Goal: Information Seeking & Learning: Find specific page/section

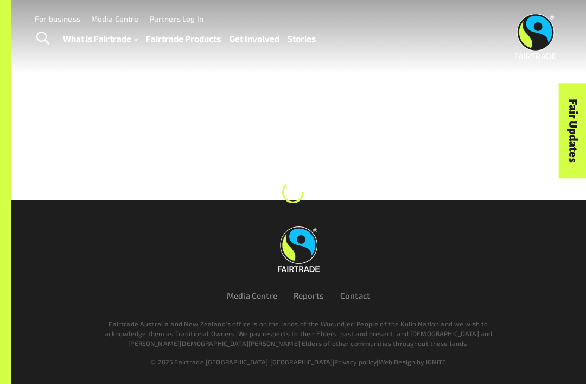
click at [166, 36] on link "Fairtrade Products" at bounding box center [183, 38] width 75 height 15
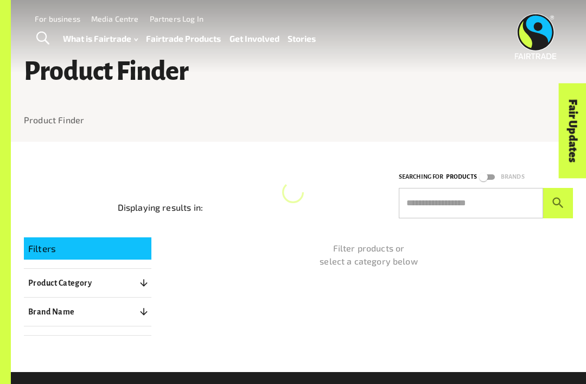
click at [486, 210] on input "text" at bounding box center [471, 203] width 144 height 30
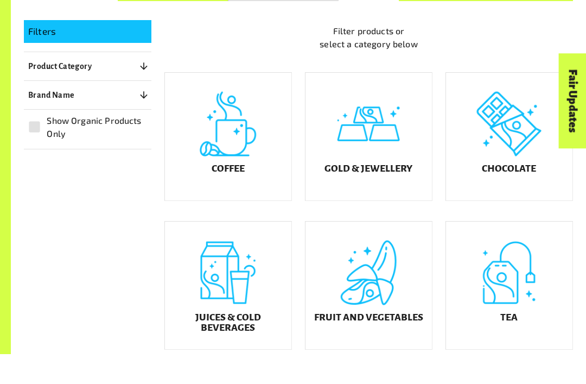
scroll to position [199, 0]
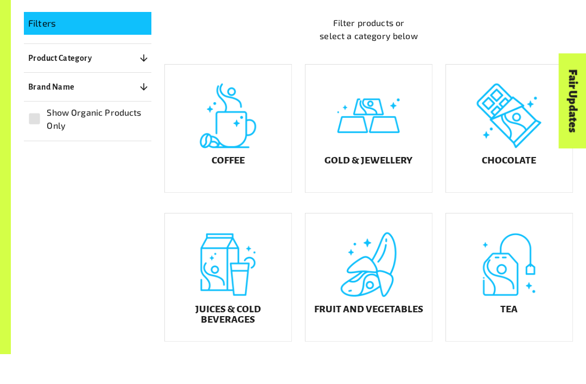
click at [526, 156] on div "Fair Updates" at bounding box center [511, 165] width 95 height 28
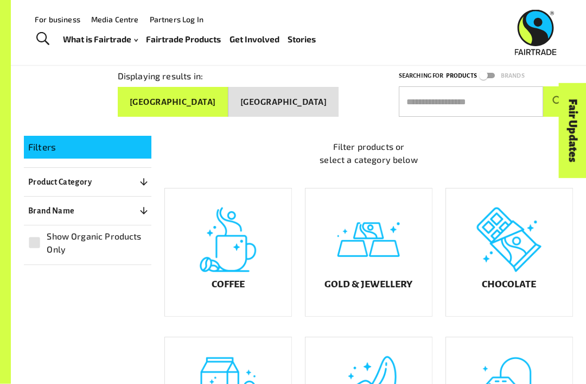
scroll to position [106, 0]
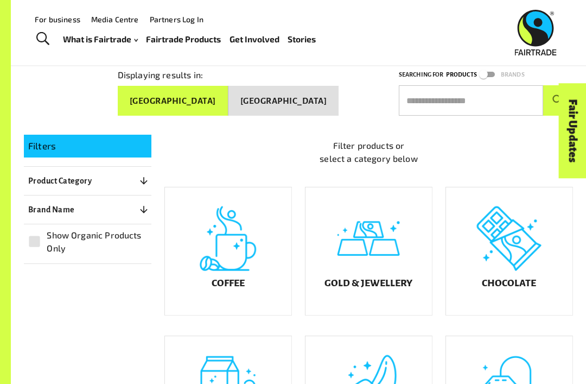
click at [468, 99] on input "text" at bounding box center [471, 100] width 144 height 30
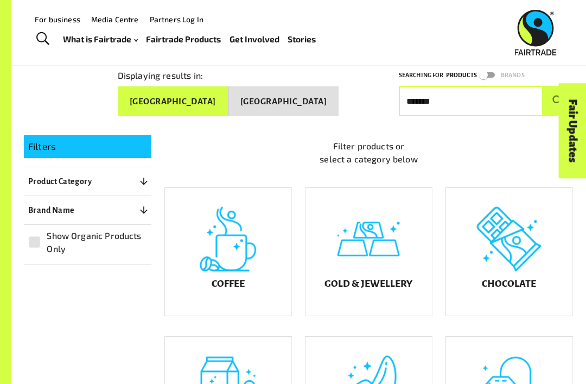
click at [558, 96] on button "submit" at bounding box center [559, 101] width 30 height 30
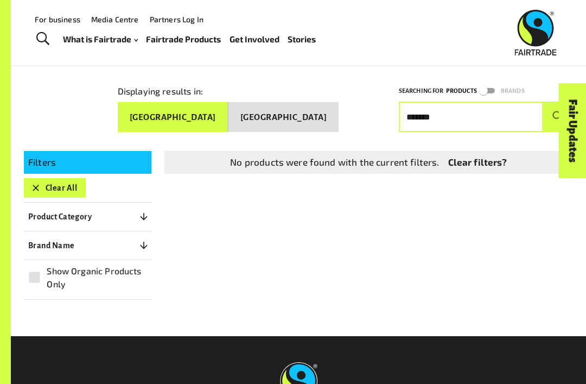
scroll to position [72, 0]
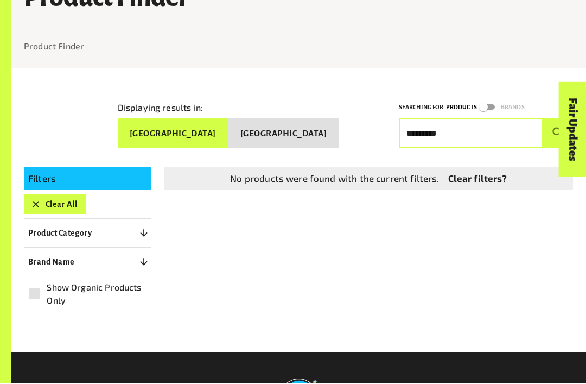
click at [558, 129] on button "submit" at bounding box center [559, 134] width 30 height 30
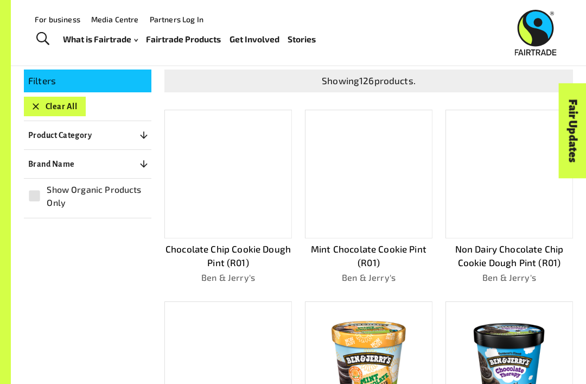
scroll to position [0, 0]
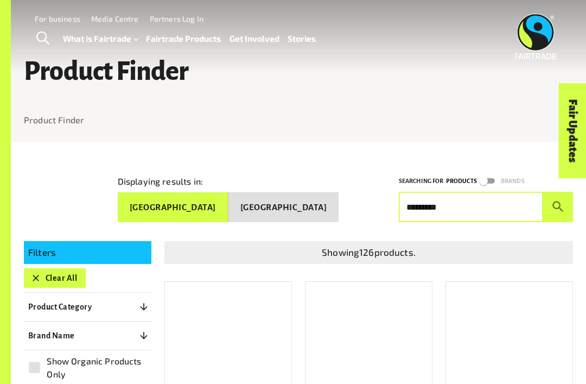
click at [518, 203] on input "*********" at bounding box center [471, 207] width 144 height 30
type input "*"
click at [558, 203] on button "submit" at bounding box center [559, 207] width 30 height 30
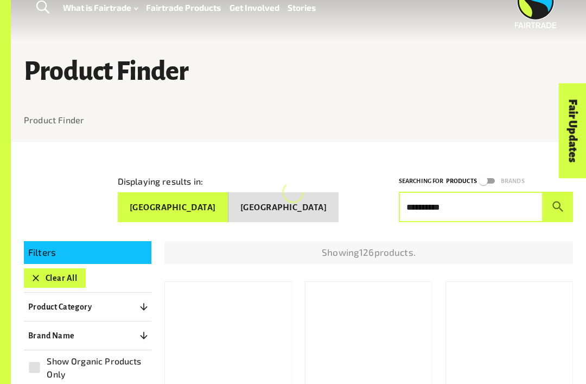
scroll to position [2, 0]
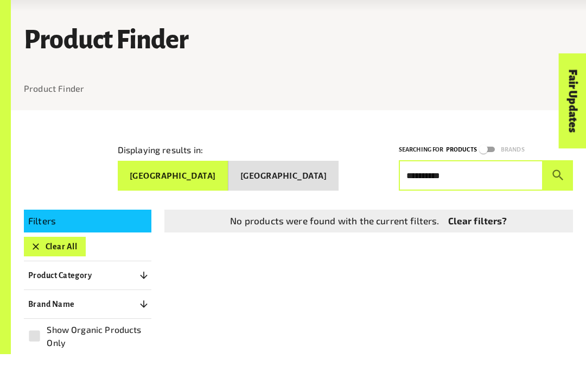
click at [558, 190] on button "submit" at bounding box center [559, 205] width 30 height 30
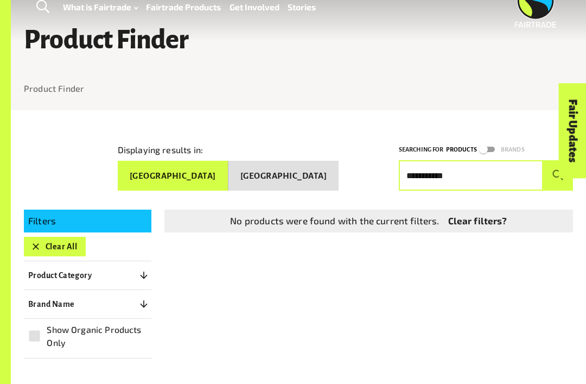
click at [558, 171] on button "submit" at bounding box center [559, 175] width 30 height 30
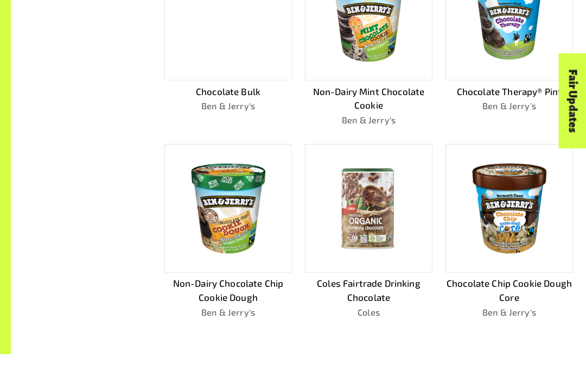
scroll to position [551, 0]
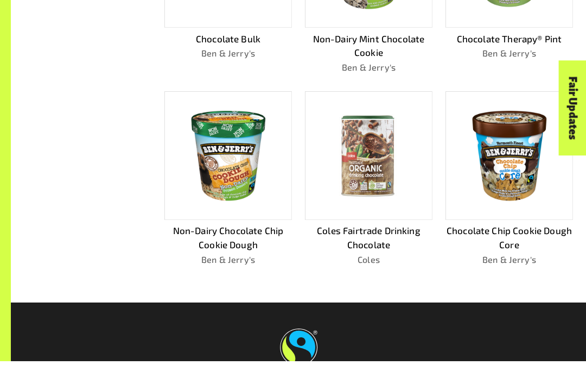
click at [522, 159] on div "Fair Updates" at bounding box center [511, 165] width 95 height 28
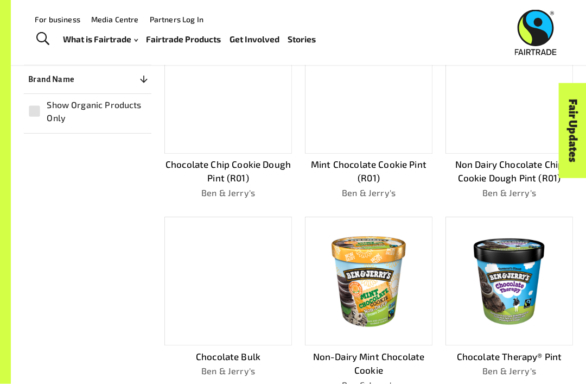
scroll to position [0, 0]
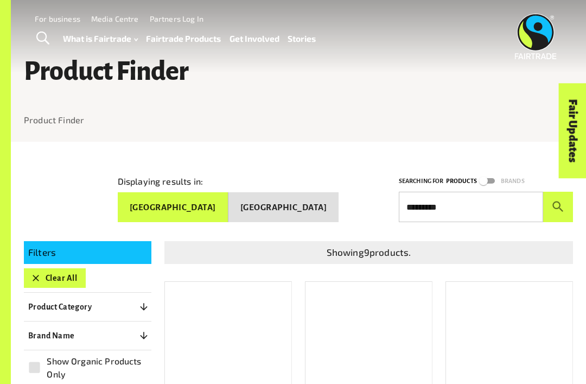
click at [495, 211] on input "*********" at bounding box center [471, 207] width 144 height 30
type input "*"
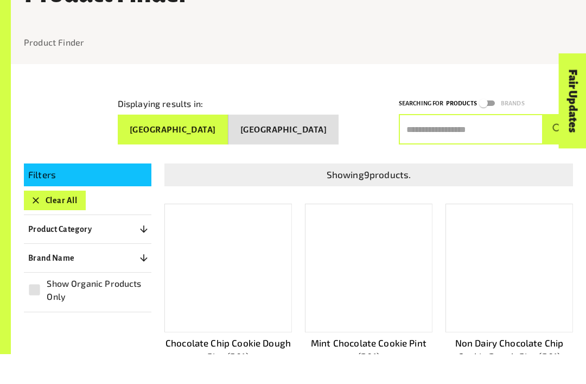
scroll to position [52, 0]
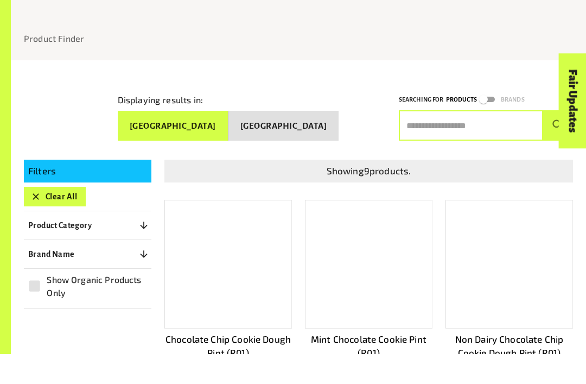
click at [35, 221] on icon "button" at bounding box center [35, 226] width 11 height 11
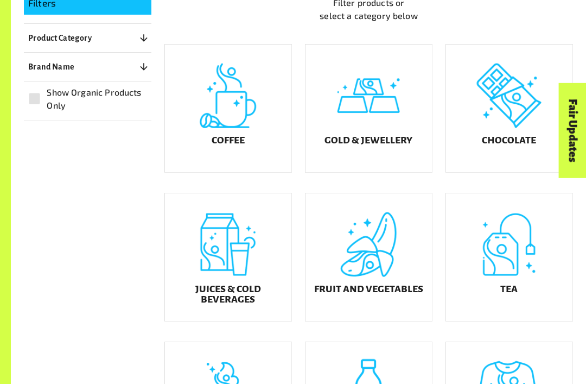
scroll to position [254, 0]
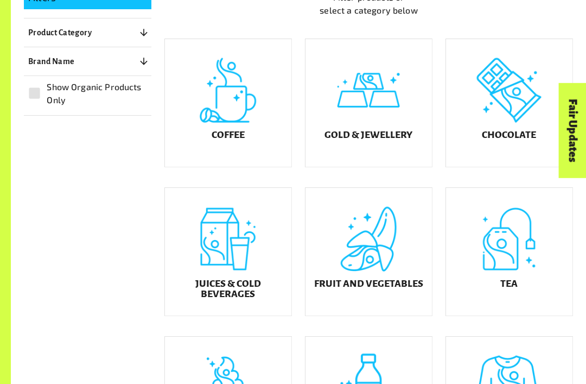
click at [400, 259] on div "Fruit and Vegetables" at bounding box center [369, 252] width 127 height 128
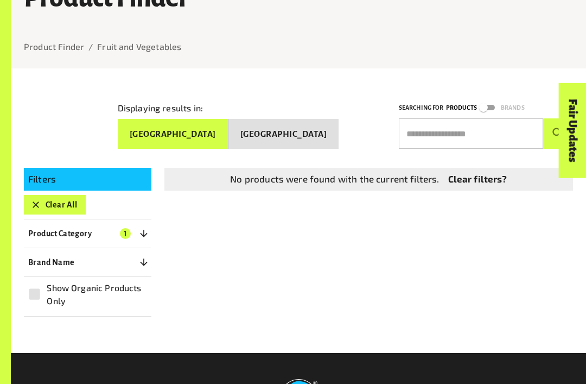
scroll to position [73, 0]
click at [35, 228] on p "Product Category" at bounding box center [60, 233] width 64 height 13
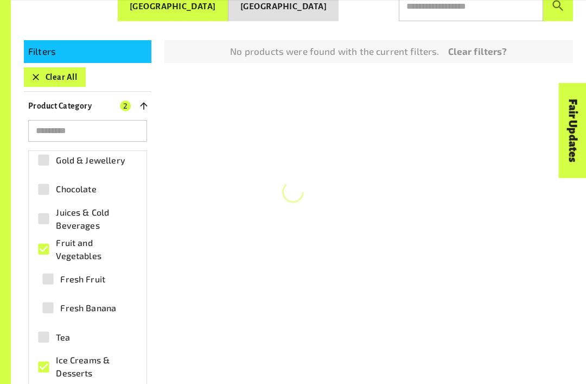
scroll to position [201, 0]
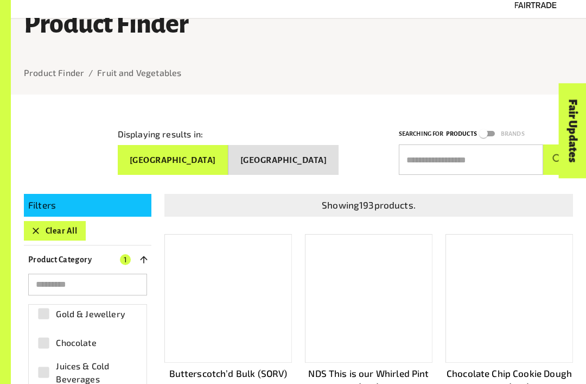
click at [481, 158] on input "text" at bounding box center [471, 159] width 144 height 30
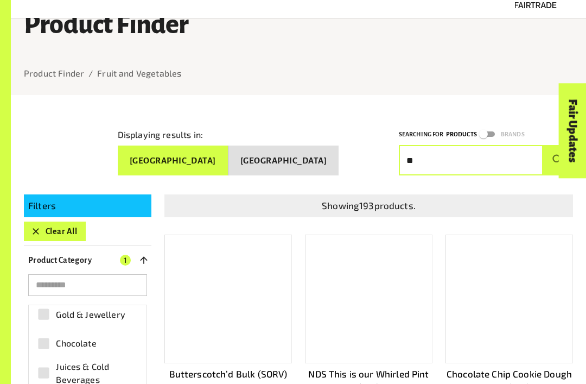
type input "*"
click at [558, 155] on button "submit" at bounding box center [559, 160] width 30 height 30
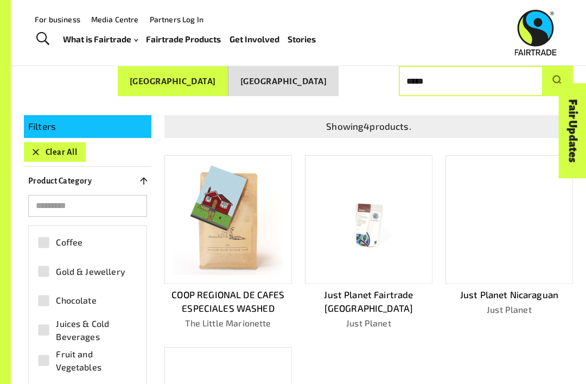
scroll to position [124, 0]
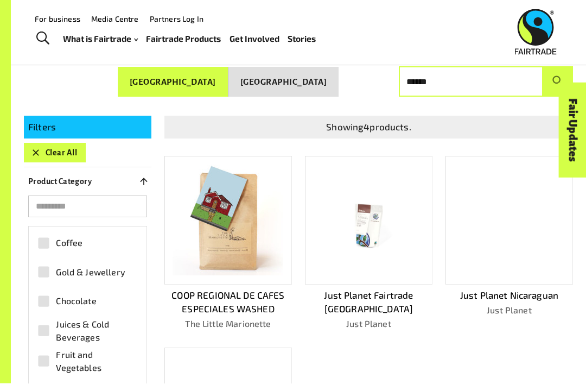
click at [558, 77] on button "submit" at bounding box center [559, 82] width 30 height 30
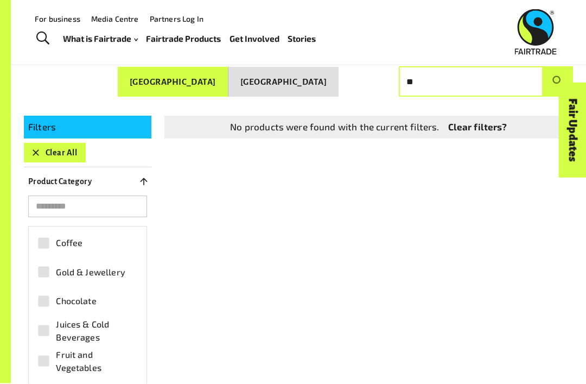
type input "*"
click at [558, 77] on button "submit" at bounding box center [559, 82] width 30 height 30
type input "*"
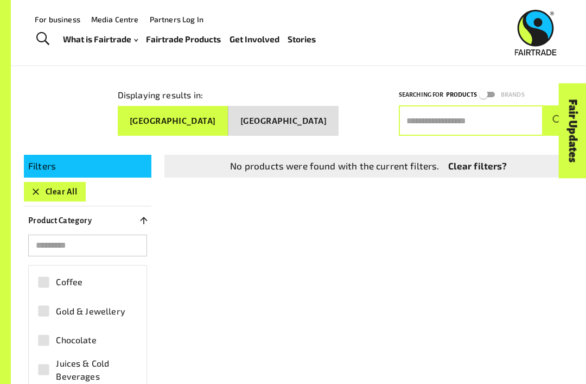
scroll to position [86, 0]
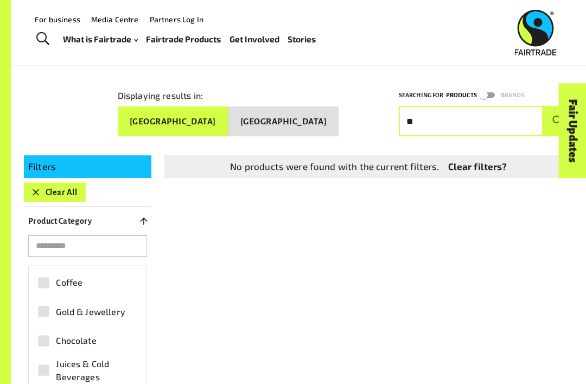
type input "*"
click at [558, 117] on button "submit" at bounding box center [559, 121] width 30 height 30
type input "*"
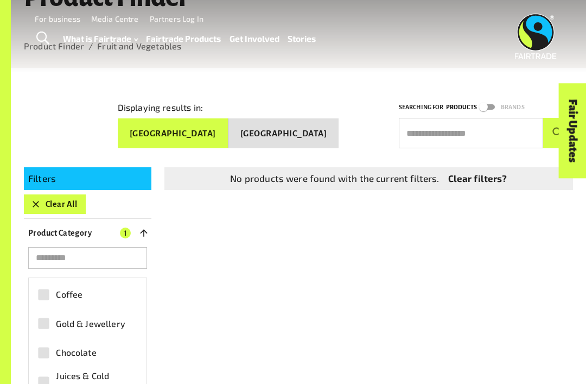
scroll to position [0, 0]
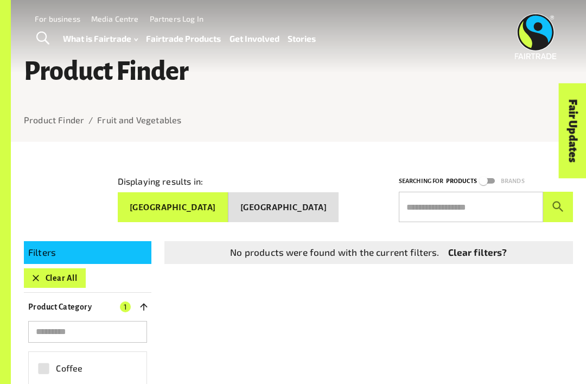
click at [495, 206] on input "text" at bounding box center [471, 207] width 144 height 30
click at [558, 203] on button "submit" at bounding box center [559, 207] width 30 height 30
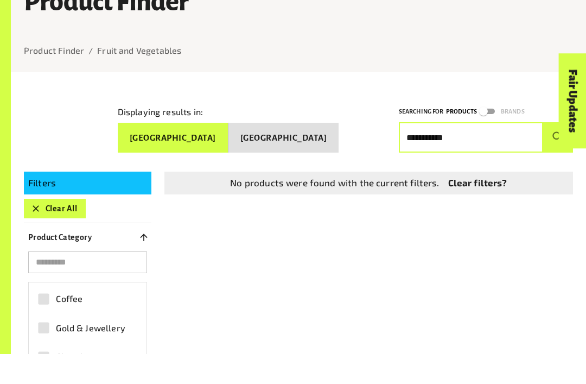
scroll to position [40, 0]
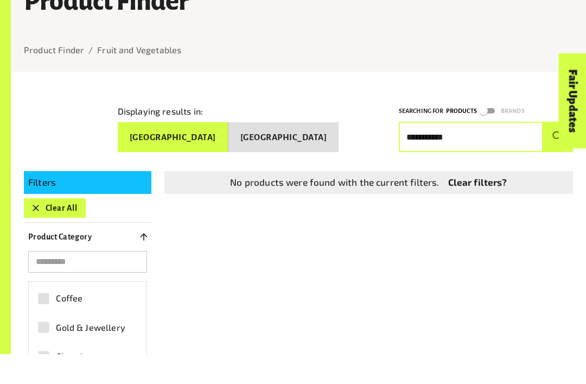
click at [558, 151] on button "submit" at bounding box center [559, 166] width 30 height 30
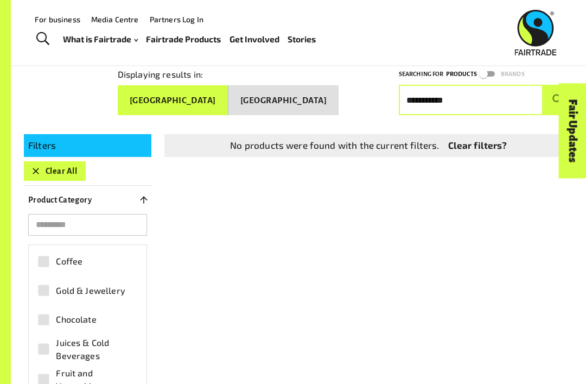
scroll to position [106, 0]
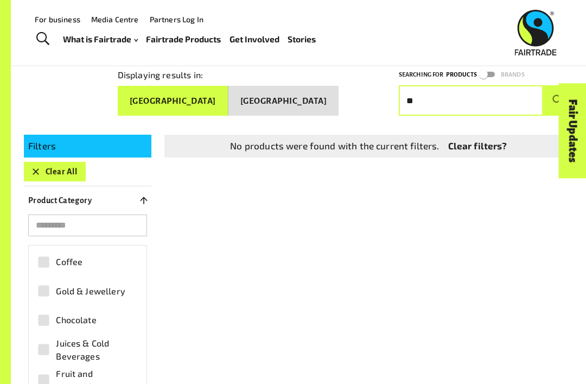
type input "*"
click at [558, 96] on button "submit" at bounding box center [559, 100] width 30 height 30
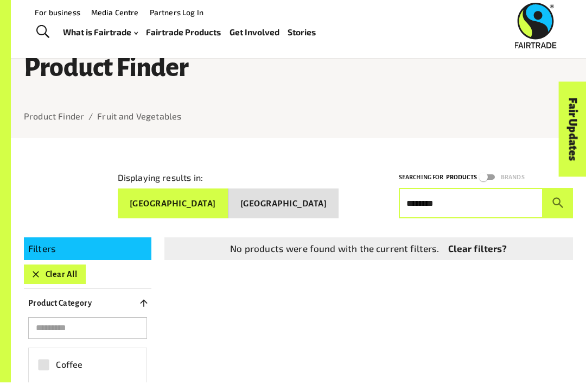
scroll to position [0, 0]
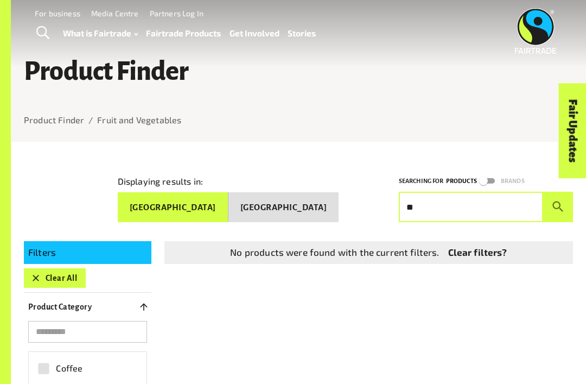
type input "*"
click at [558, 203] on button "submit" at bounding box center [559, 207] width 30 height 30
type input "*"
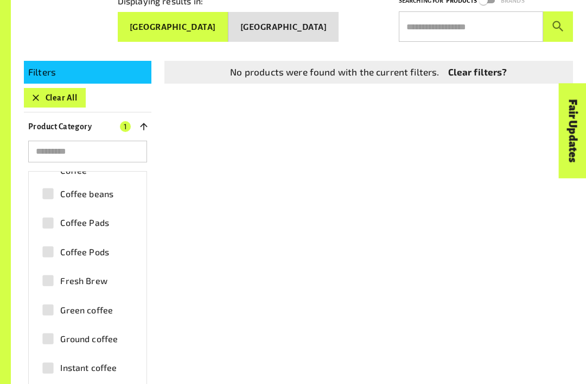
scroll to position [68, 0]
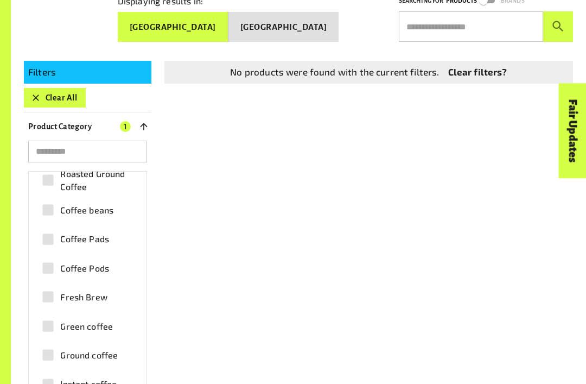
click at [24, 383] on div "​ Coffee Roasted Coffee Beans Roasted Ground Coffee Coffee beans Coffee Pads Co…" at bounding box center [88, 310] width 128 height 338
click at [498, 231] on div "Filters Clear All Product Category 2 ​ Coffee Roasted Coffee Beans Roasted Grou…" at bounding box center [292, 304] width 563 height 512
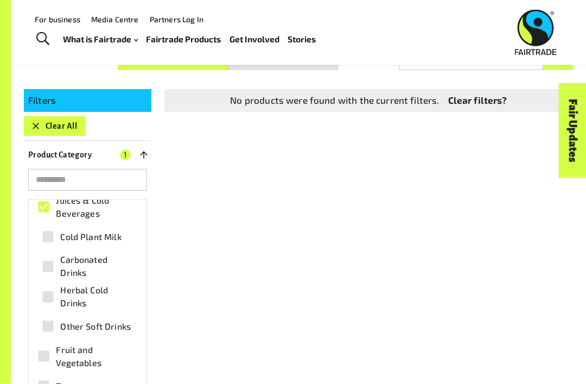
scroll to position [0, 0]
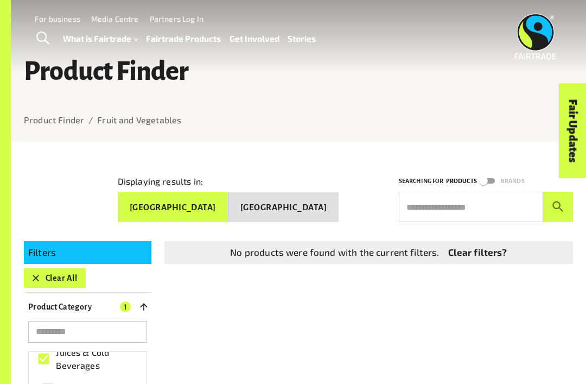
click at [514, 203] on input "text" at bounding box center [471, 207] width 144 height 30
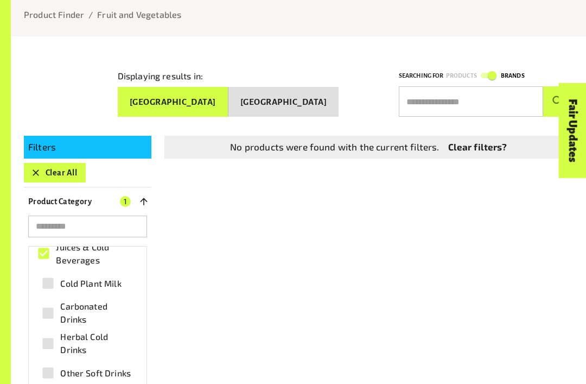
scroll to position [104, 0]
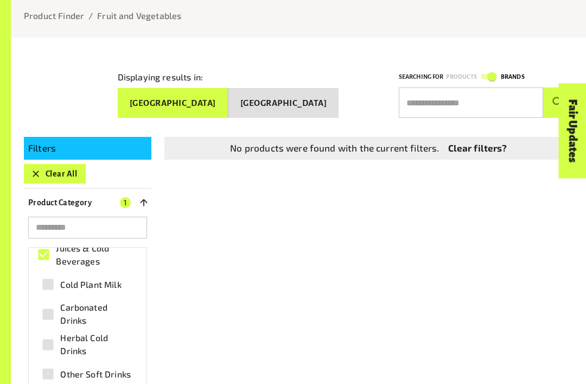
click at [505, 100] on input "text" at bounding box center [471, 102] width 144 height 30
click at [558, 98] on button "submit" at bounding box center [559, 102] width 30 height 30
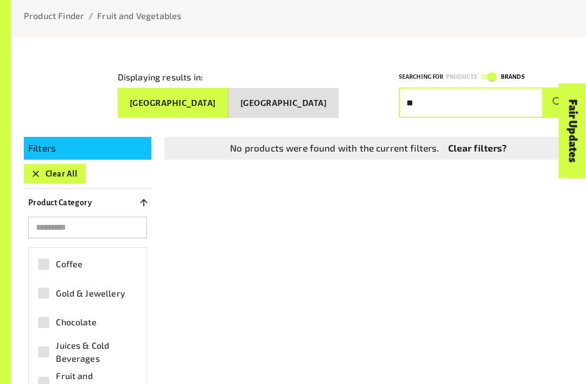
type input "*"
click at [558, 98] on button "submit" at bounding box center [559, 102] width 30 height 30
type input "*"
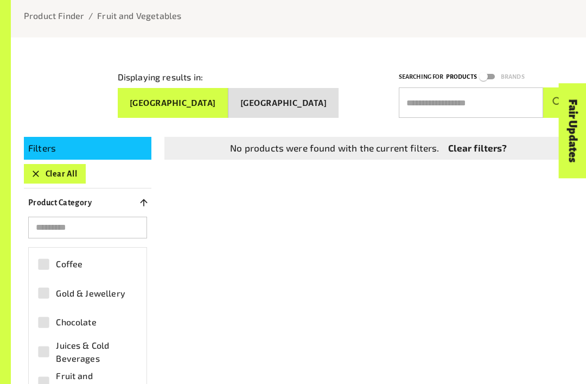
click at [481, 106] on input "text" at bounding box center [471, 102] width 144 height 30
click at [558, 98] on button "submit" at bounding box center [559, 102] width 30 height 30
type input "*"
click at [558, 98] on button "submit" at bounding box center [559, 102] width 30 height 30
type input "*"
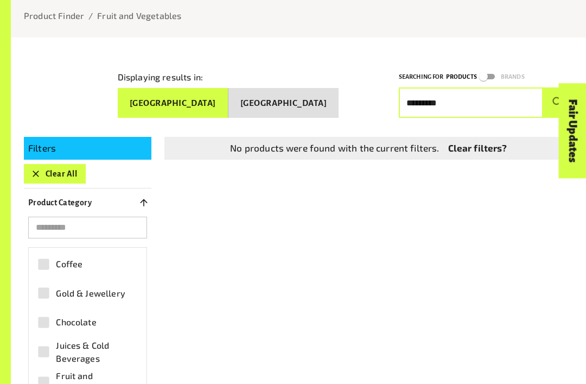
click at [558, 98] on button "submit" at bounding box center [559, 102] width 30 height 30
type input "*"
type input "*****"
click at [558, 98] on button "submit" at bounding box center [559, 102] width 30 height 30
